Goal: Task Accomplishment & Management: Use online tool/utility

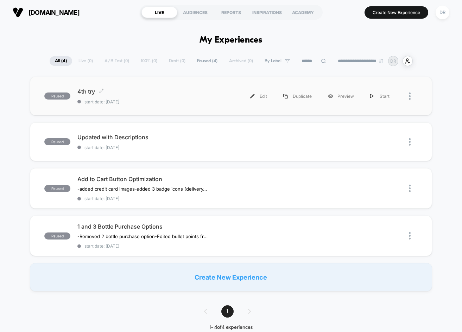
click at [84, 92] on span "4th try Click to edit experience details" at bounding box center [153, 91] width 153 height 7
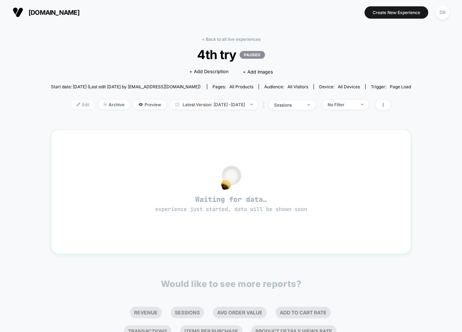
click at [79, 106] on span "Edit" at bounding box center [82, 105] width 23 height 10
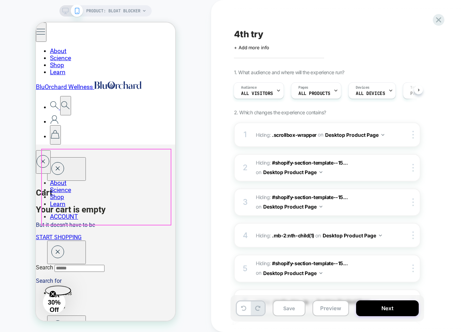
scroll to position [126, 0]
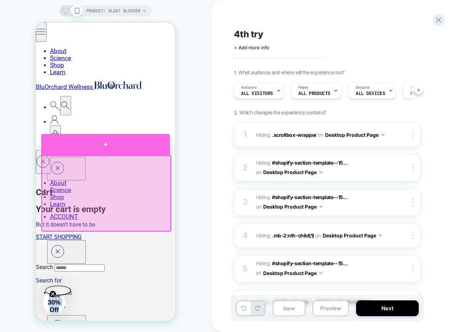
drag, startPoint x: 105, startPoint y: 216, endPoint x: 44, endPoint y: 142, distance: 95.6
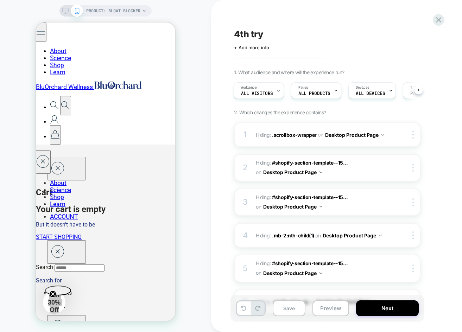
click at [188, 103] on div "PRODUCT: Bloat Blocker PRODUCT: Bloat Blocker" at bounding box center [105, 166] width 211 height 318
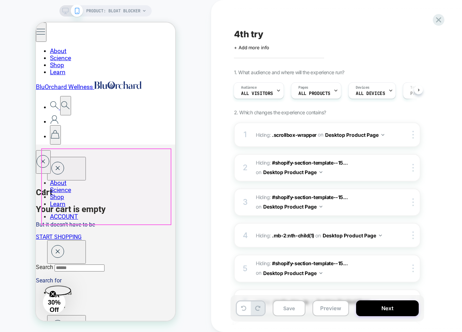
drag, startPoint x: 110, startPoint y: 215, endPoint x: 42, endPoint y: 150, distance: 93.6
drag, startPoint x: 57, startPoint y: 169, endPoint x: 42, endPoint y: 150, distance: 24.0
drag, startPoint x: 107, startPoint y: 212, endPoint x: 157, endPoint y: 198, distance: 52.0
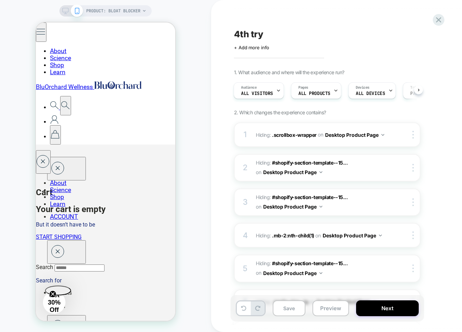
click at [195, 186] on div "PRODUCT: Bloat Blocker PRODUCT: Bloat Blocker" at bounding box center [105, 166] width 211 height 318
click at [209, 205] on div "PRODUCT: Bloat Blocker PRODUCT: Bloat Blocker" at bounding box center [105, 166] width 211 height 318
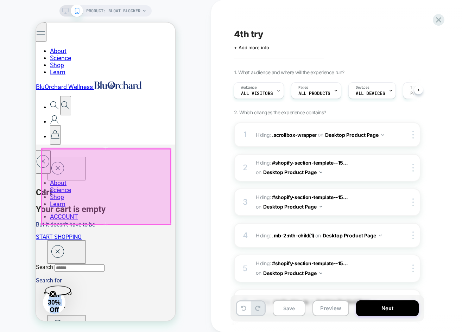
drag, startPoint x: 98, startPoint y: 211, endPoint x: 42, endPoint y: 152, distance: 81.2
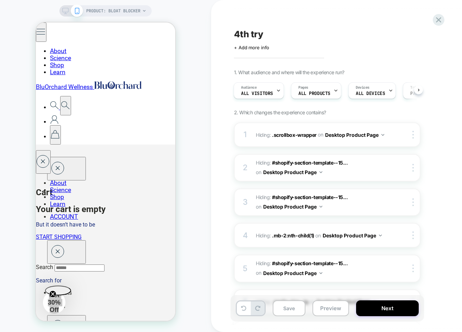
click at [209, 193] on div "PRODUCT: Bloat Blocker PRODUCT: Bloat Blocker" at bounding box center [105, 166] width 211 height 318
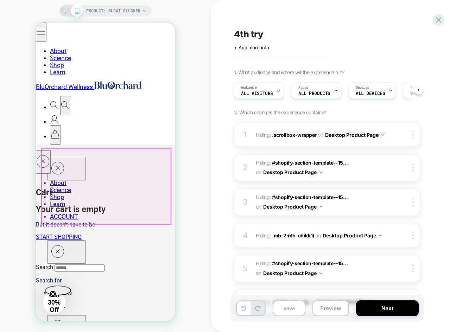
drag, startPoint x: 106, startPoint y: 212, endPoint x: 42, endPoint y: 153, distance: 87.0
drag, startPoint x: 103, startPoint y: 211, endPoint x: 43, endPoint y: 154, distance: 82.9
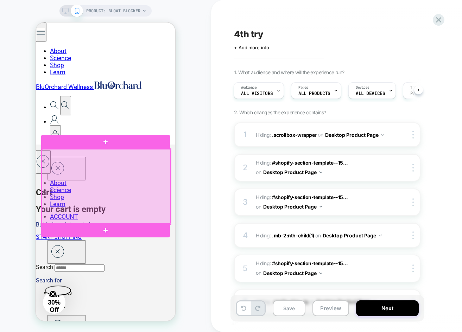
copy span "reduce"
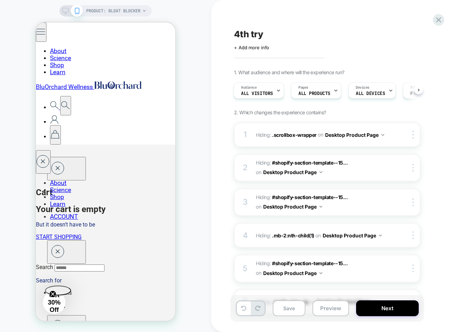
click at [190, 196] on div "PRODUCT: Bloat Blocker PRODUCT: Bloat Blocker" at bounding box center [105, 166] width 211 height 318
click at [188, 209] on div "PRODUCT: Bloat Blocker PRODUCT: Bloat Blocker" at bounding box center [105, 166] width 211 height 318
